Goal: Task Accomplishment & Management: Complete application form

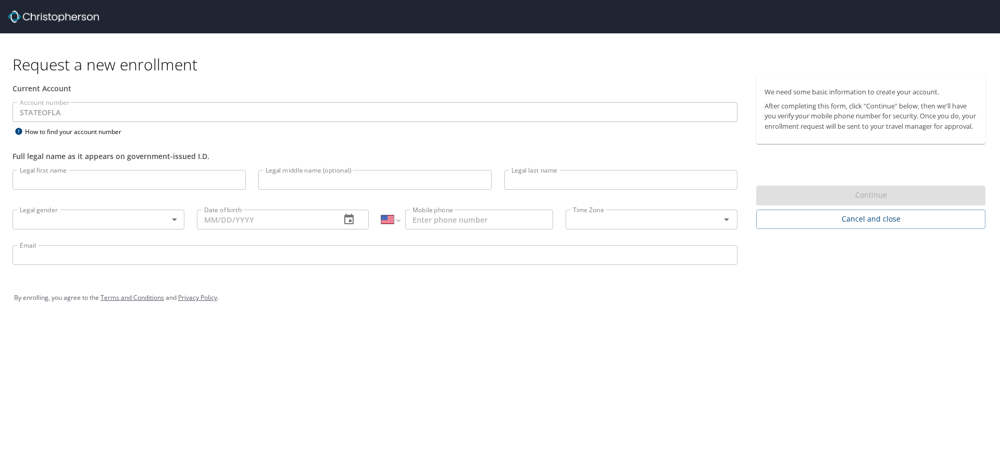
select select "US"
click at [65, 180] on input "Legal first name" at bounding box center [129, 180] width 233 height 20
type input "Kayla"
type input "[PERSON_NAME]"
click at [138, 225] on body "Request a new enrollment Current Account Account number STATEOFLA Account numbe…" at bounding box center [500, 237] width 1000 height 475
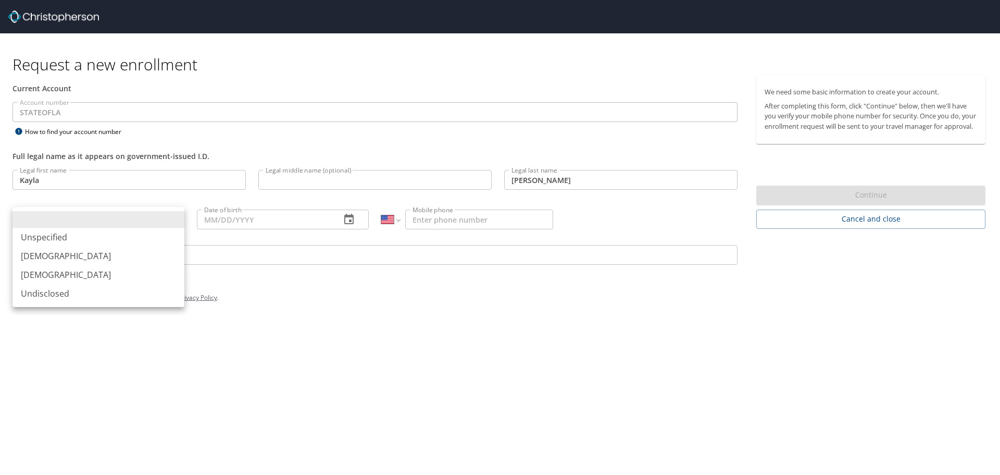
drag, startPoint x: 93, startPoint y: 275, endPoint x: 232, endPoint y: 260, distance: 140.4
click at [92, 274] on li "[DEMOGRAPHIC_DATA]" at bounding box center [99, 274] width 172 height 19
type input "[DEMOGRAPHIC_DATA]"
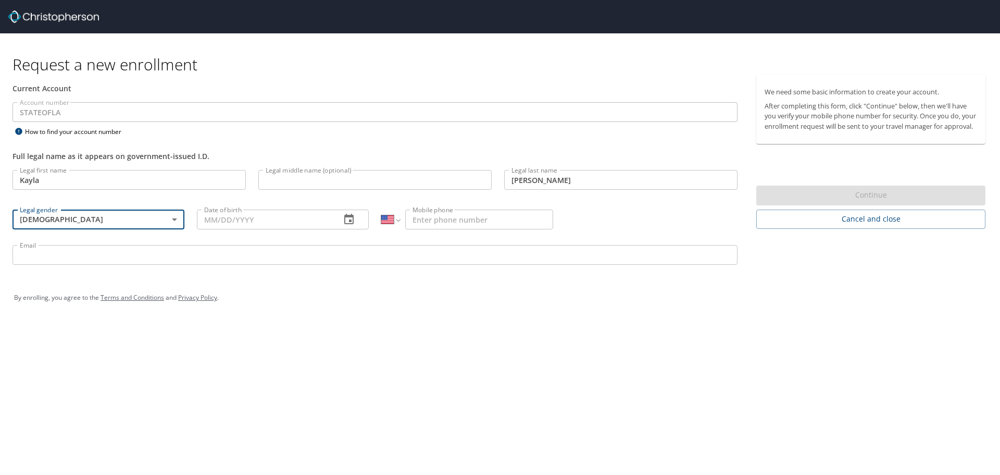
click at [321, 224] on input "Date of birth" at bounding box center [264, 219] width 135 height 20
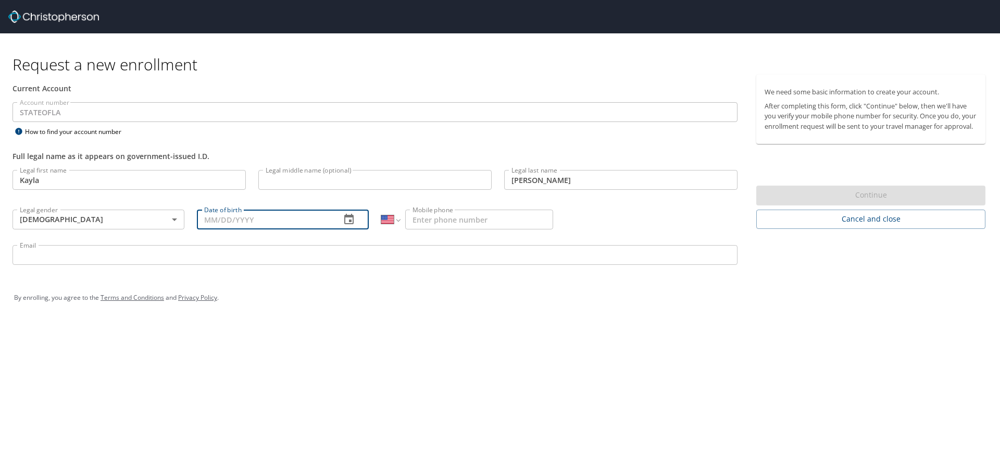
click at [349, 219] on icon "button" at bounding box center [349, 219] width 13 height 13
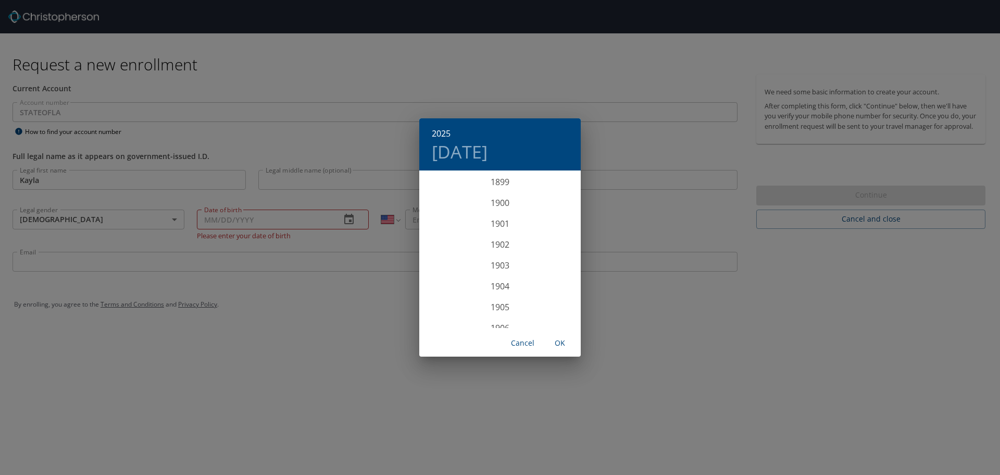
scroll to position [2563, 0]
drag, startPoint x: 245, startPoint y: 222, endPoint x: 201, endPoint y: 226, distance: 44.4
click at [239, 225] on div "2025 Fri, Aug 29 1899 1900 1901 1902 1903 1904 1905 1906 1907 1908 1909 1910 19…" at bounding box center [500, 237] width 1000 height 475
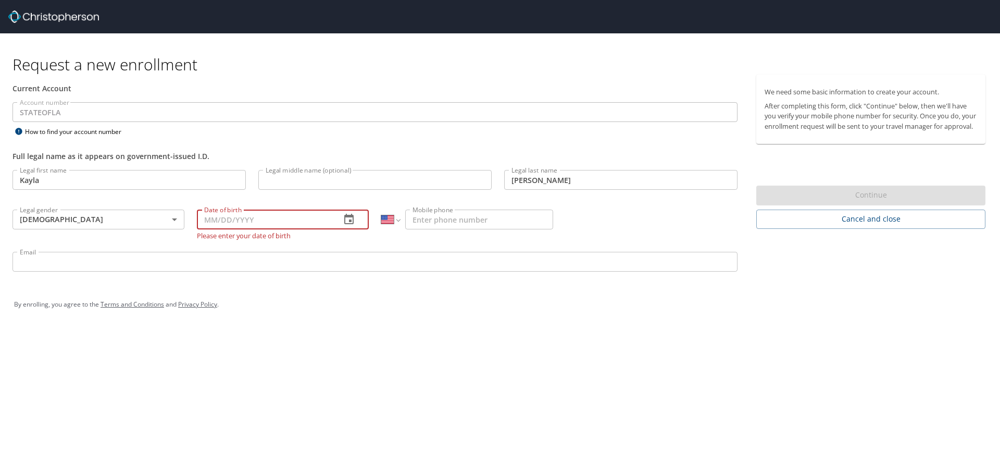
click at [216, 221] on input "Date of birth" at bounding box center [264, 219] width 135 height 20
type input "08/28/1997"
click at [455, 212] on input "Mobile phone" at bounding box center [479, 219] width 148 height 20
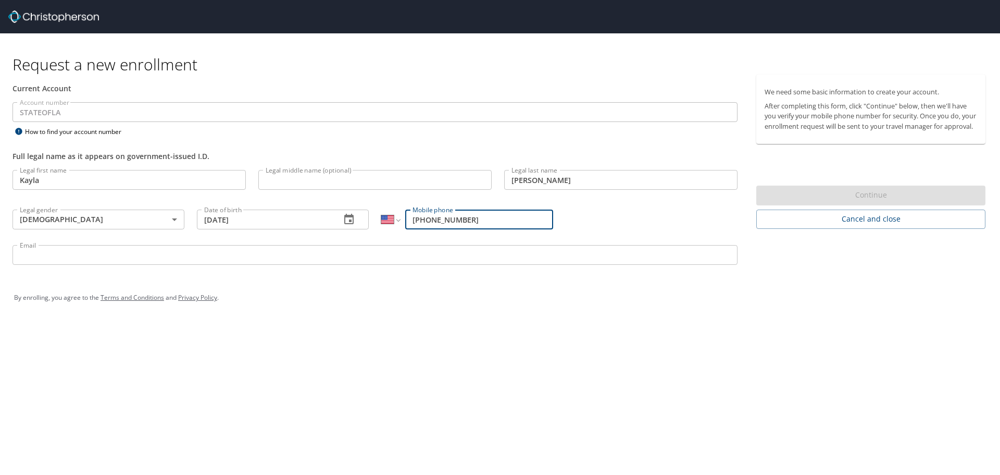
type input "[PHONE_NUMBER]"
click at [116, 264] on input "Email" at bounding box center [375, 255] width 725 height 20
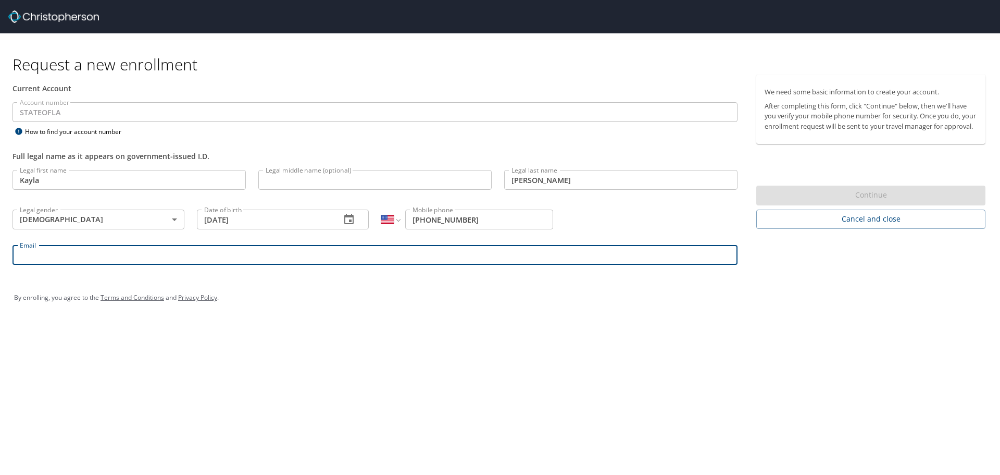
type input "kwil77@lsuhsc.edu"
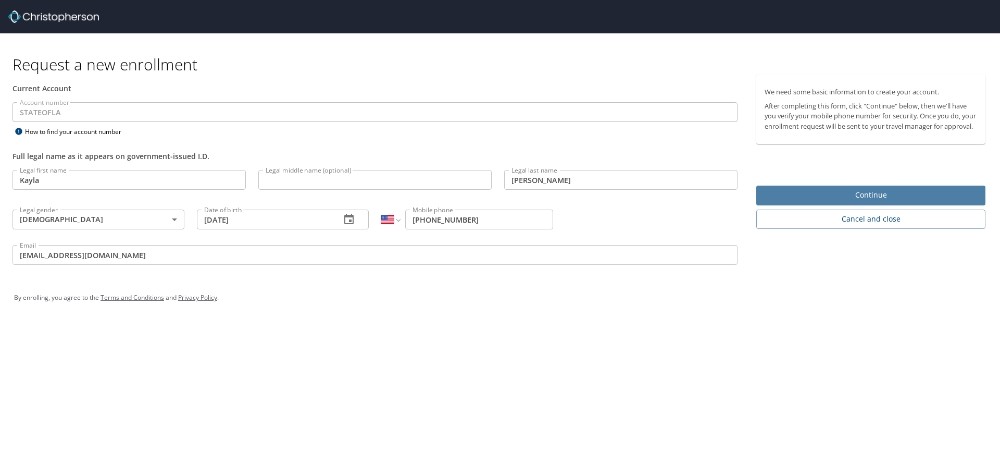
click at [881, 202] on span "Continue" at bounding box center [871, 195] width 213 height 13
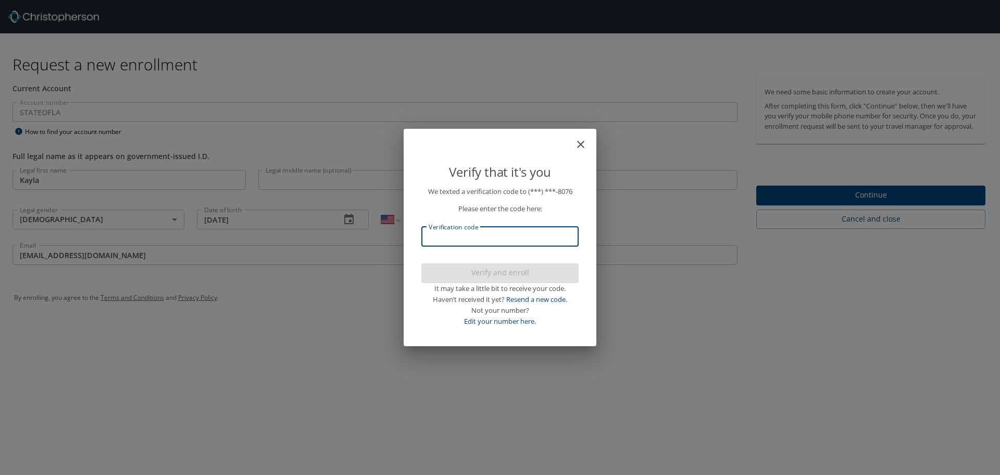
click at [513, 227] on input "Verification code" at bounding box center [499, 237] width 157 height 20
click at [531, 241] on input "Verification code" at bounding box center [499, 237] width 157 height 20
type input "547271"
click at [519, 268] on span "Verify and enroll" at bounding box center [500, 272] width 141 height 13
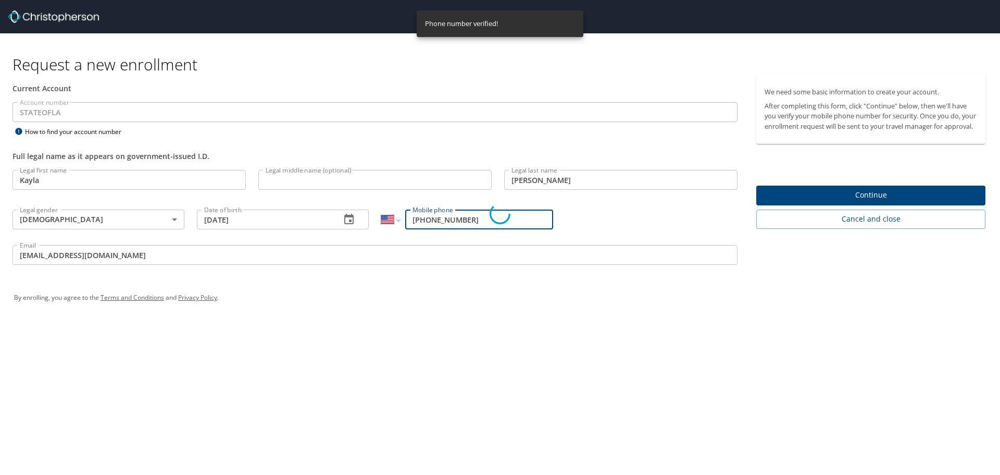
click at [826, 203] on div "Verify that it's you We texted a verification code to (***) ***- 8076 Please en…" at bounding box center [500, 237] width 1000 height 475
click at [489, 205] on p "Please enter the code here:" at bounding box center [499, 208] width 157 height 11
click at [904, 201] on div "Verify that it's you We texted a verification code to (***) ***- 8076 Please en…" at bounding box center [500, 237] width 1000 height 475
click at [839, 200] on div "Verify that it's you We texted a verification code to (***) ***- 8076 Please en…" at bounding box center [500, 237] width 1000 height 475
click at [868, 218] on div "Verify that it's you We texted a verification code to (***) ***- 8076 Please en…" at bounding box center [500, 237] width 1000 height 475
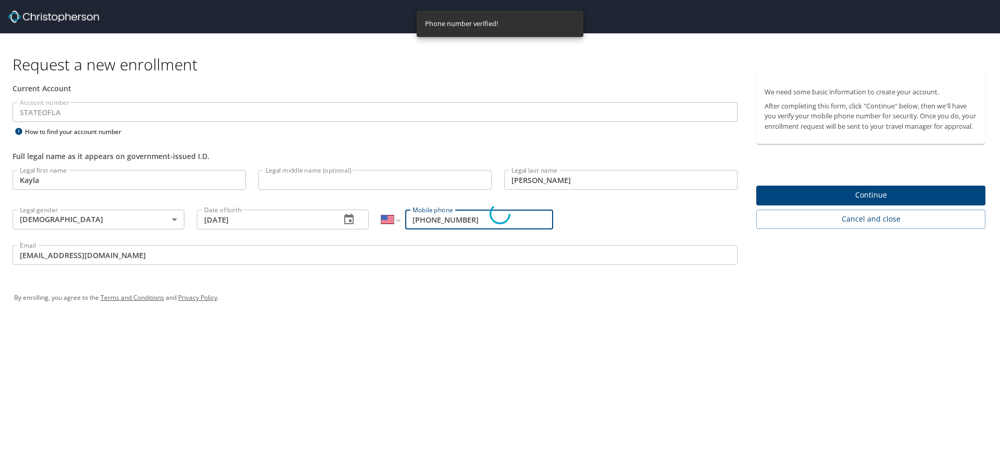
click at [867, 201] on div "Verify that it's you We texted a verification code to (***) ***- 8076 Please en…" at bounding box center [500, 237] width 1000 height 475
click at [394, 115] on div "Verify that it's you We texted a verification code to (***) ***- 8076 Please en…" at bounding box center [500, 237] width 1000 height 475
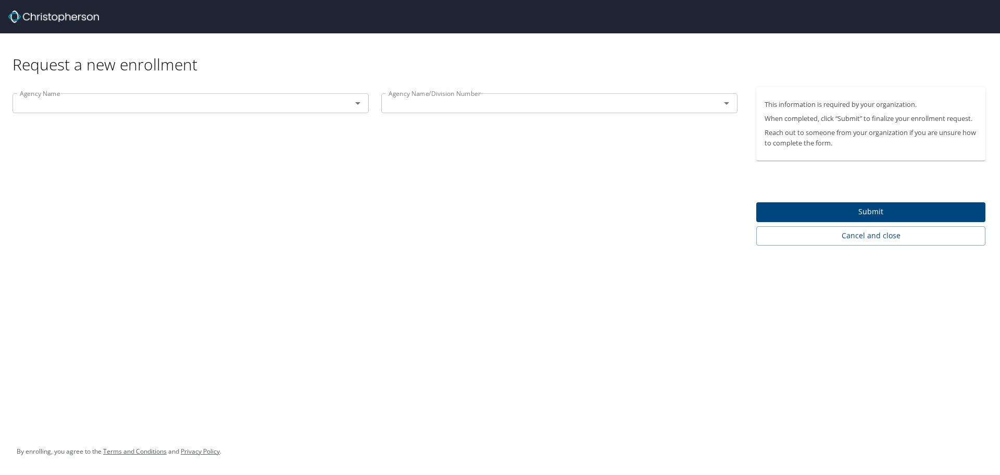
click at [364, 99] on button "Open" at bounding box center [358, 103] width 15 height 15
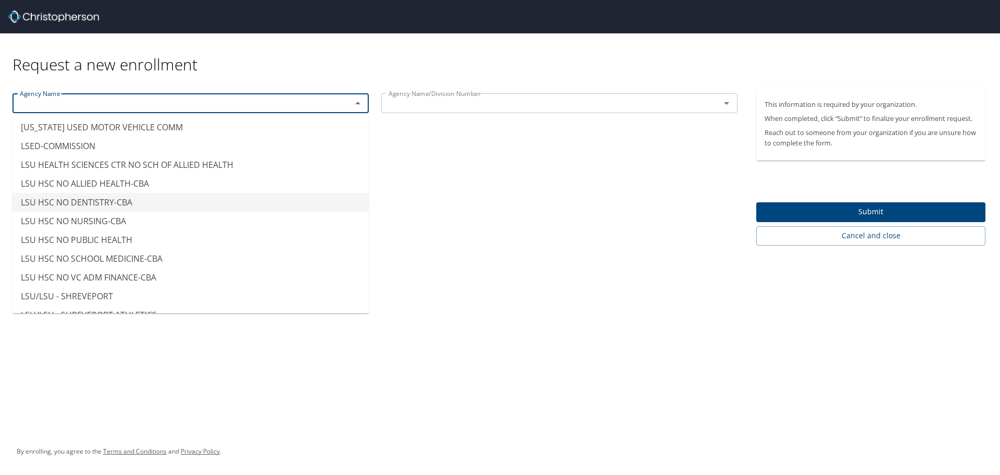
scroll to position [5053, 0]
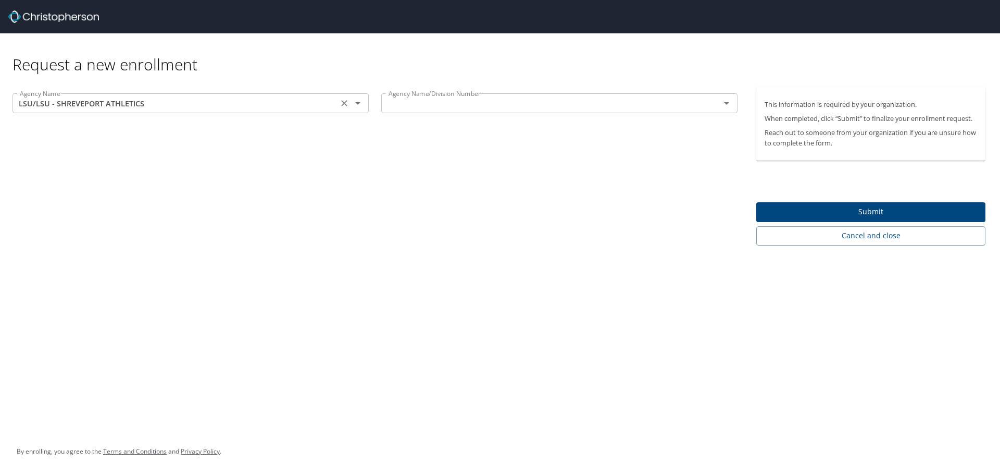
drag, startPoint x: 154, startPoint y: 335, endPoint x: 112, endPoint y: 102, distance: 237.2
click at [112, 102] on input "LSU/LSU - SHREVEPORT ATHLETICS" at bounding box center [175, 103] width 319 height 14
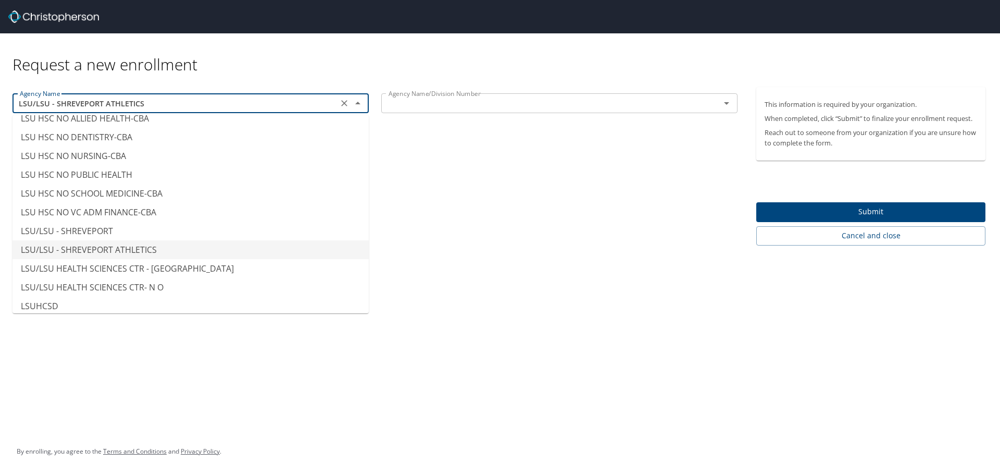
scroll to position [5145, 0]
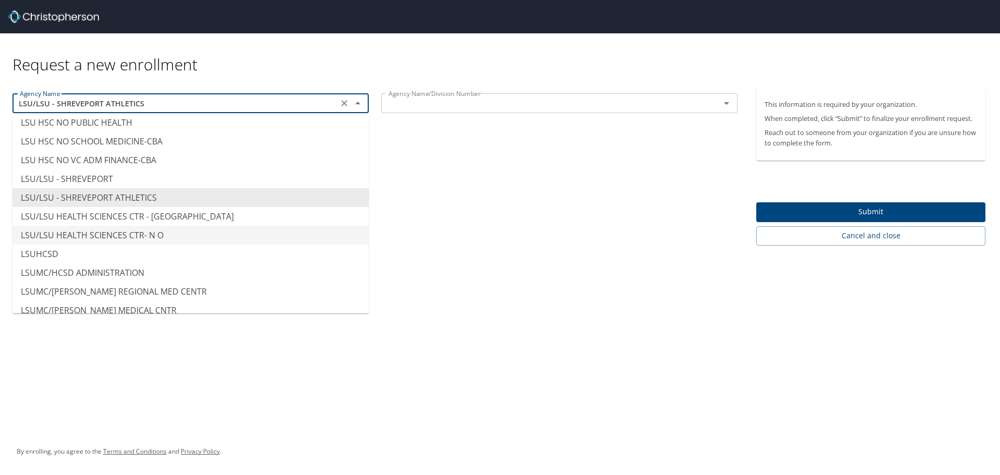
click at [126, 235] on li "LSU/LSU HEALTH SCIENCES CTR- N O" at bounding box center [191, 235] width 356 height 19
type input "LSU/LSU HEALTH SCIENCES CTR- N O"
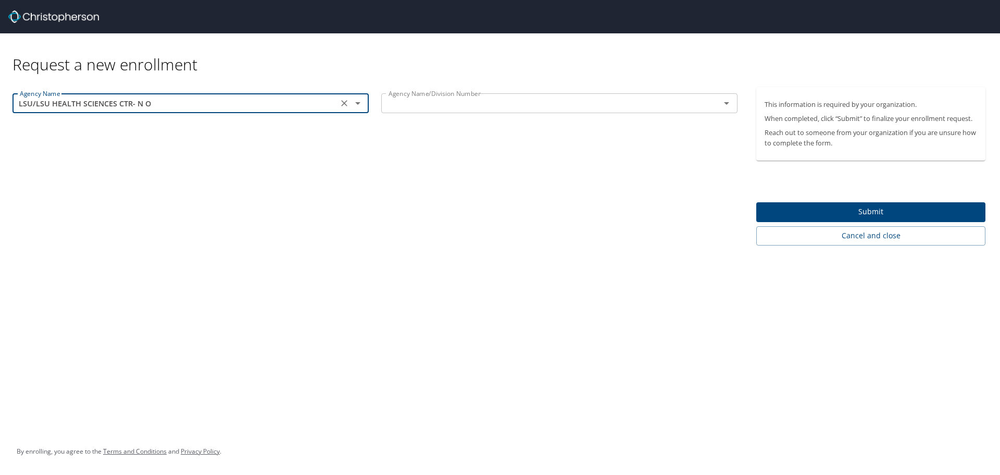
click at [501, 98] on input "text" at bounding box center [543, 103] width 319 height 14
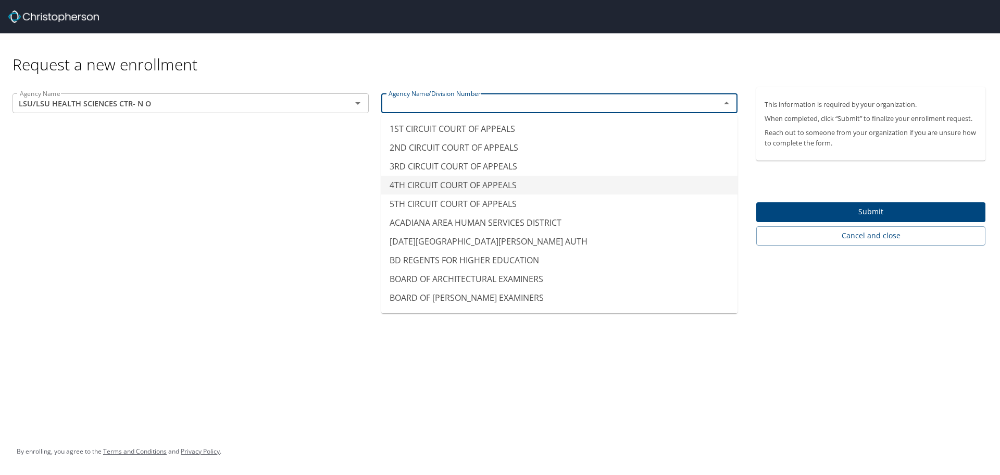
click at [209, 189] on div "Agency Name LSU/LSU HEALTH SCIENCES CTR- N O Agency Name Agency Name/Division N…" at bounding box center [375, 166] width 750 height 158
click at [552, 104] on input "4TH CIRCUIT COURT OF APPEALS" at bounding box center [543, 103] width 319 height 14
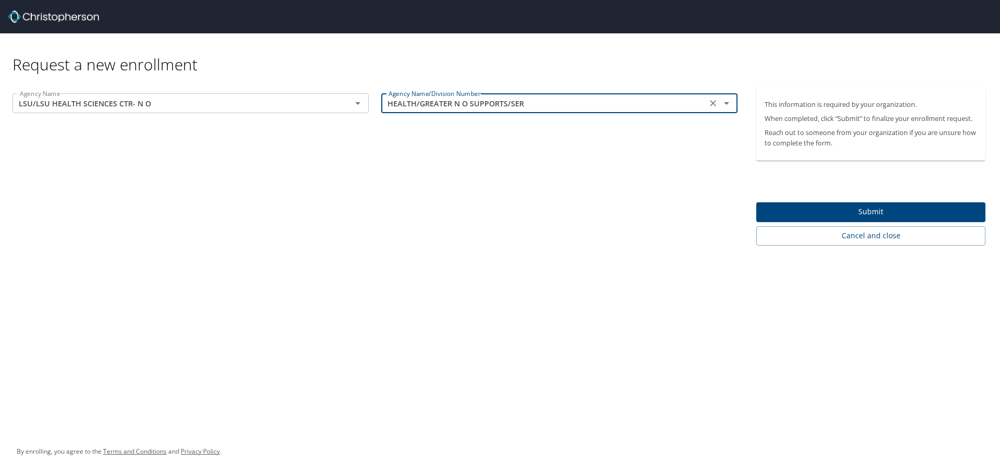
click at [723, 106] on icon "Open" at bounding box center [726, 103] width 13 height 13
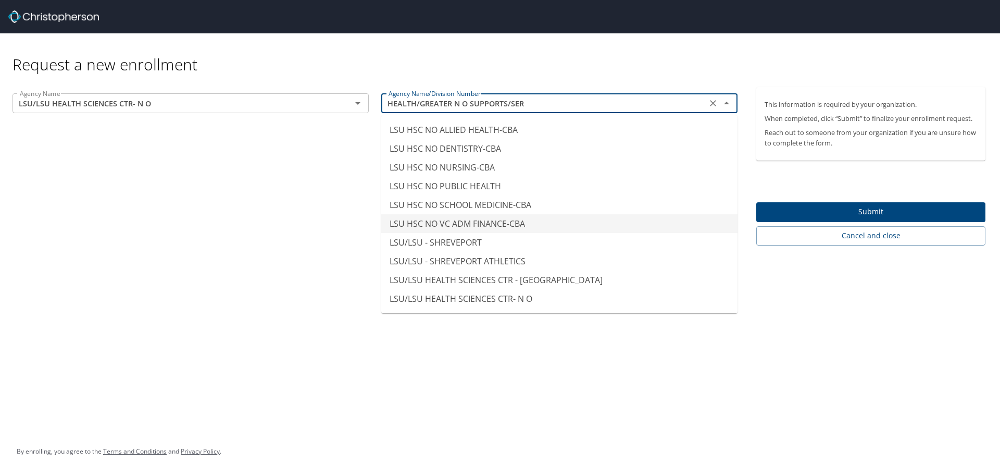
scroll to position [5115, 0]
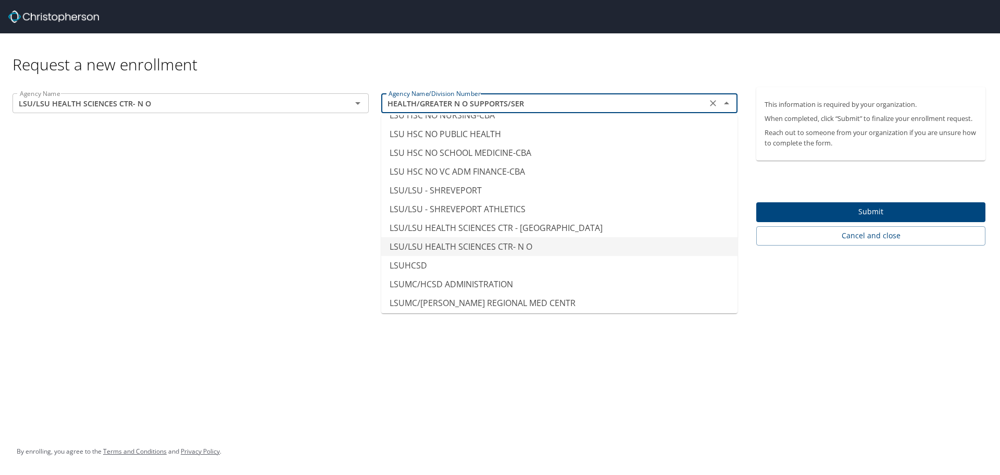
click at [502, 250] on li "LSU/LSU HEALTH SCIENCES CTR- N O" at bounding box center [559, 246] width 356 height 19
type input "LSU/LSU HEALTH SCIENCES CTR- N O"
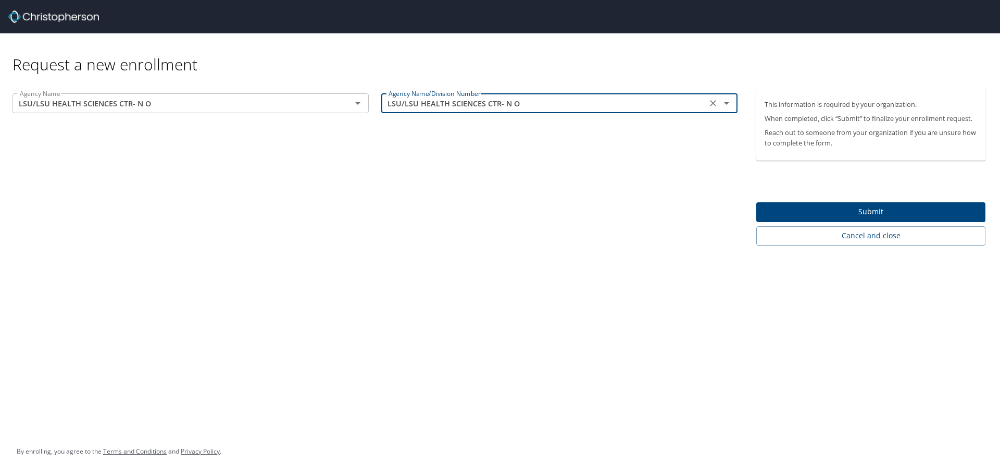
click at [864, 207] on span "Submit" at bounding box center [871, 211] width 213 height 13
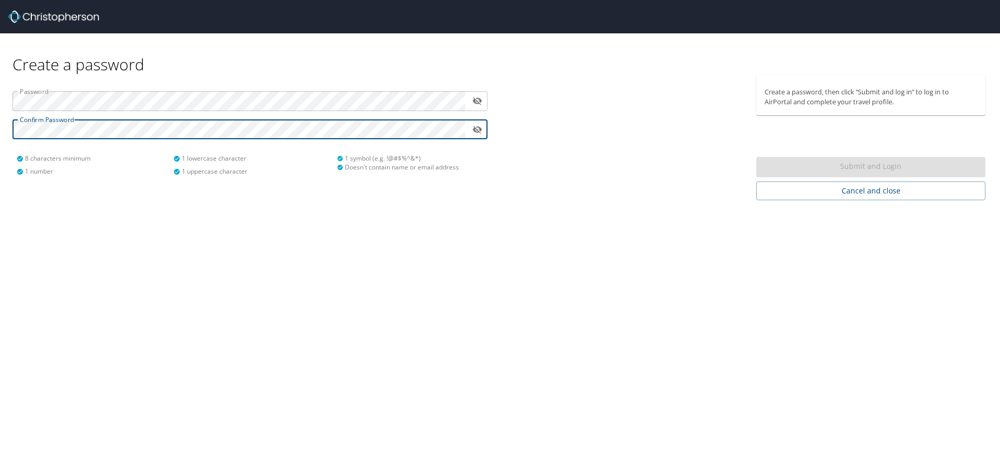
click at [475, 94] on button "toggle password visibility" at bounding box center [477, 101] width 16 height 16
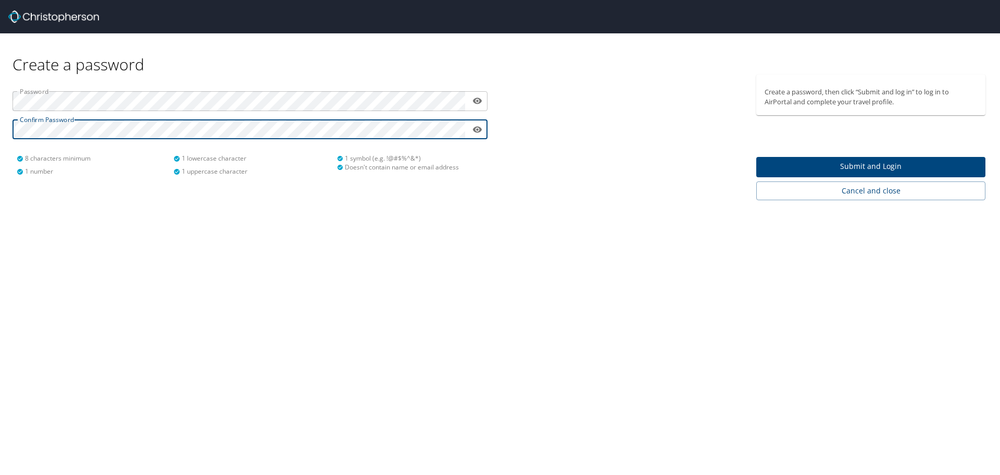
click at [881, 163] on span "Submit and Login" at bounding box center [871, 166] width 213 height 13
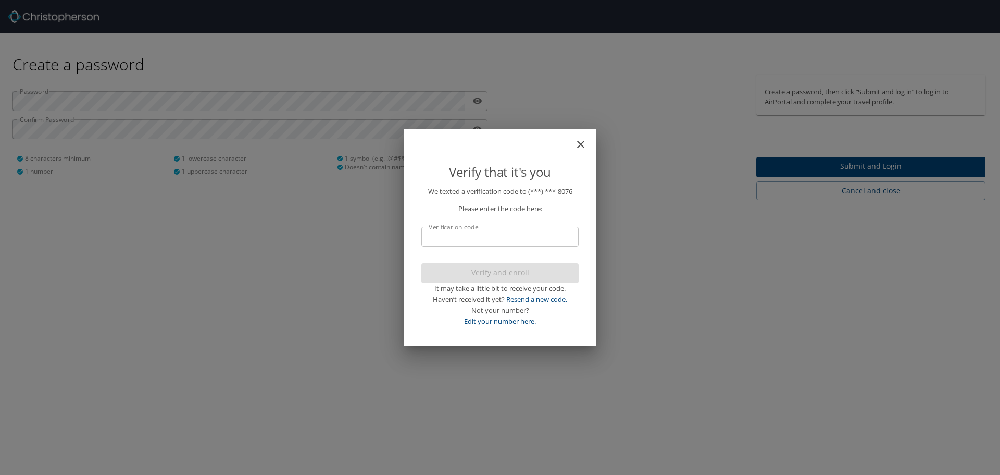
click at [467, 229] on input "Verification code" at bounding box center [499, 237] width 157 height 20
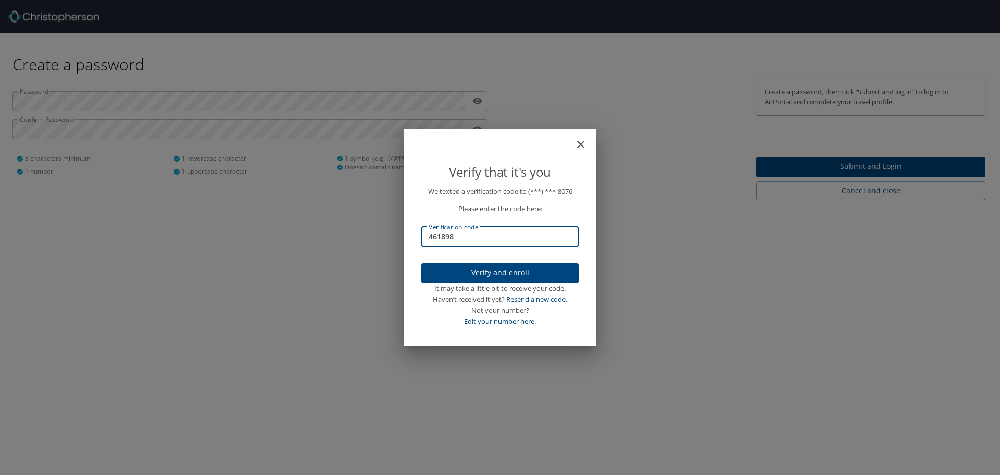
type input "461898"
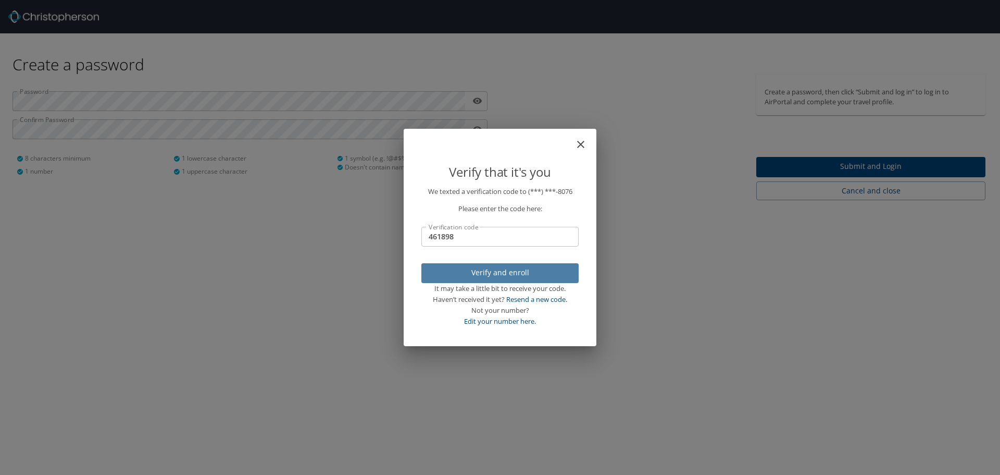
click at [529, 270] on span "Verify and enroll" at bounding box center [500, 272] width 141 height 13
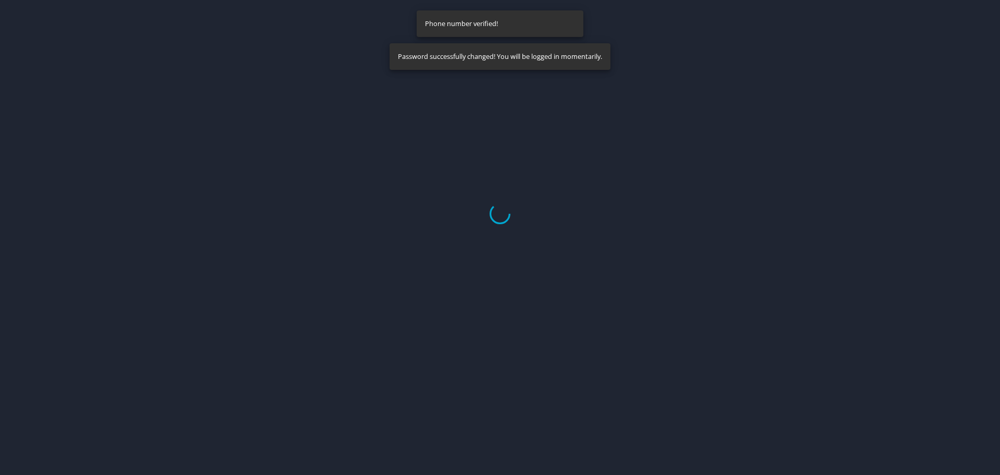
select select "US"
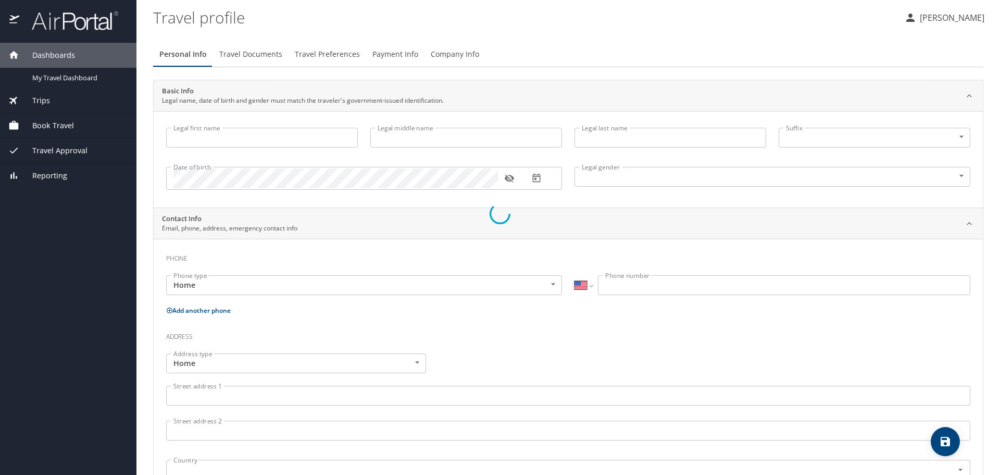
type input "Kayla"
type input "[PERSON_NAME]"
type input "[DEMOGRAPHIC_DATA]"
select select "US"
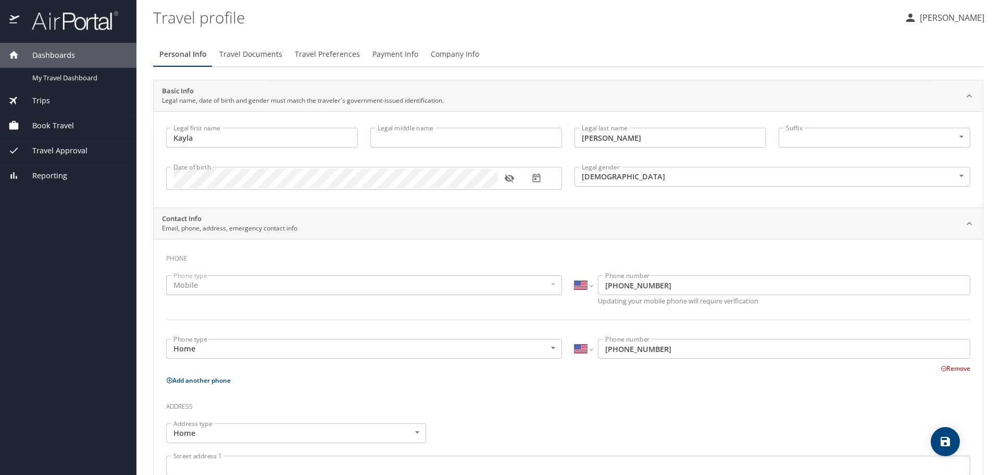
click at [52, 127] on span "Book Travel" at bounding box center [46, 125] width 55 height 11
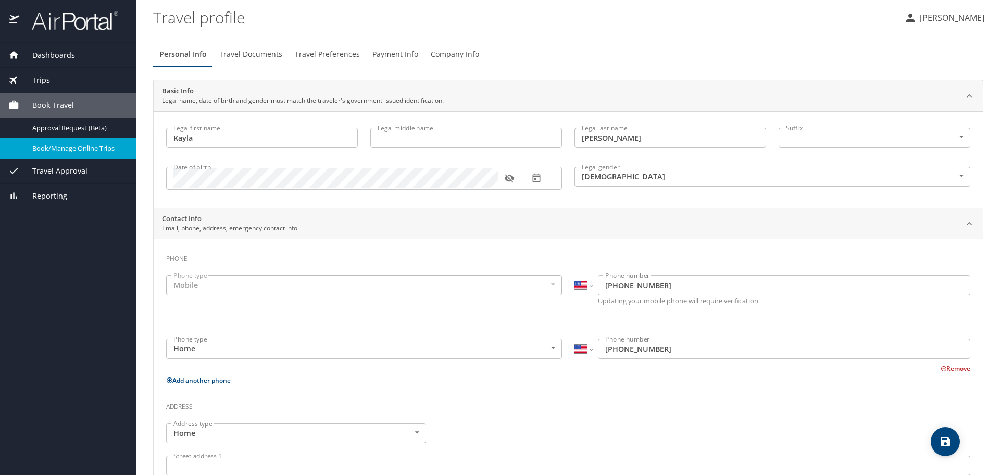
click at [72, 146] on span "Book/Manage Online Trips" at bounding box center [78, 148] width 92 height 10
